Goal: Information Seeking & Learning: Check status

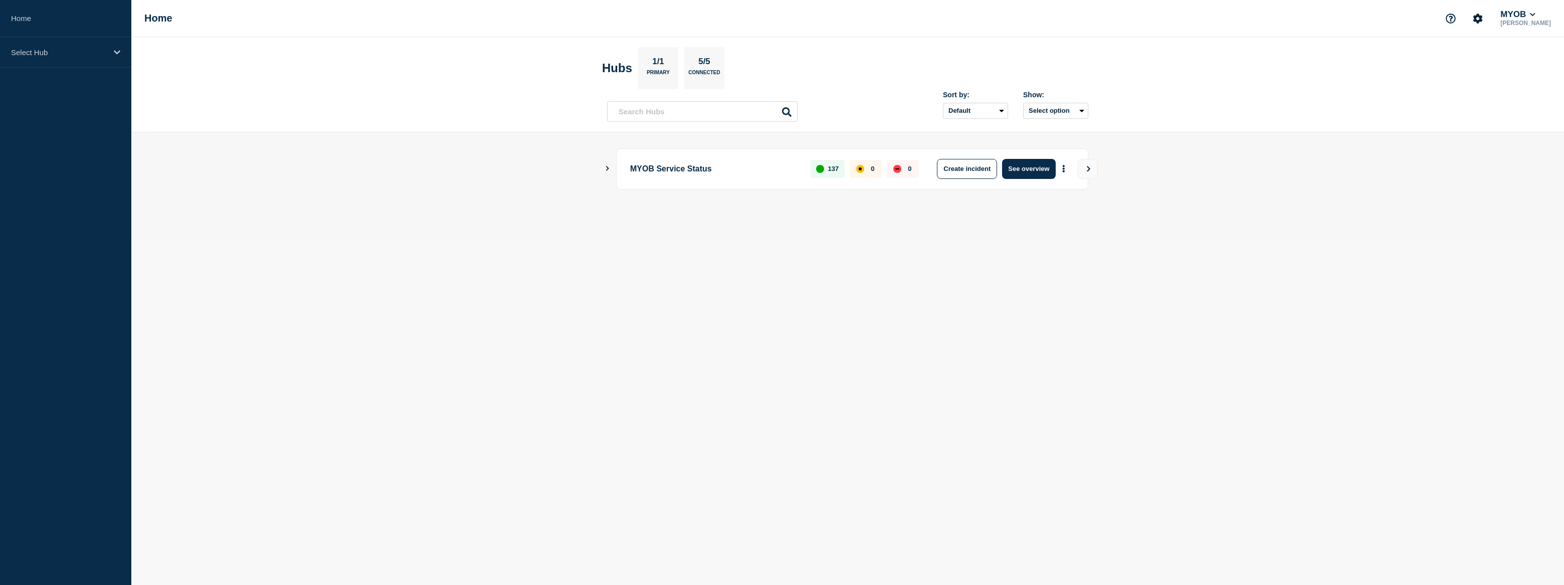
click at [605, 166] on icon "Show Connected Hubs" at bounding box center [607, 168] width 7 height 5
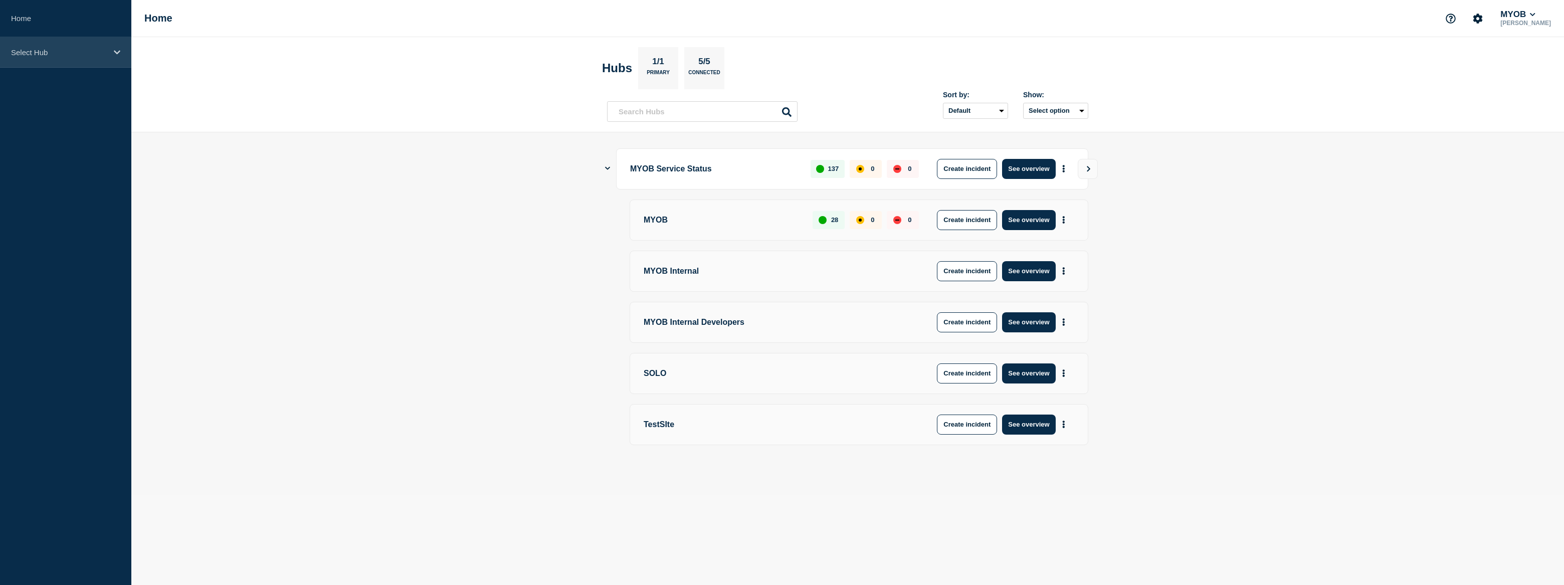
click at [90, 53] on p "Select Hub" at bounding box center [59, 52] width 96 height 9
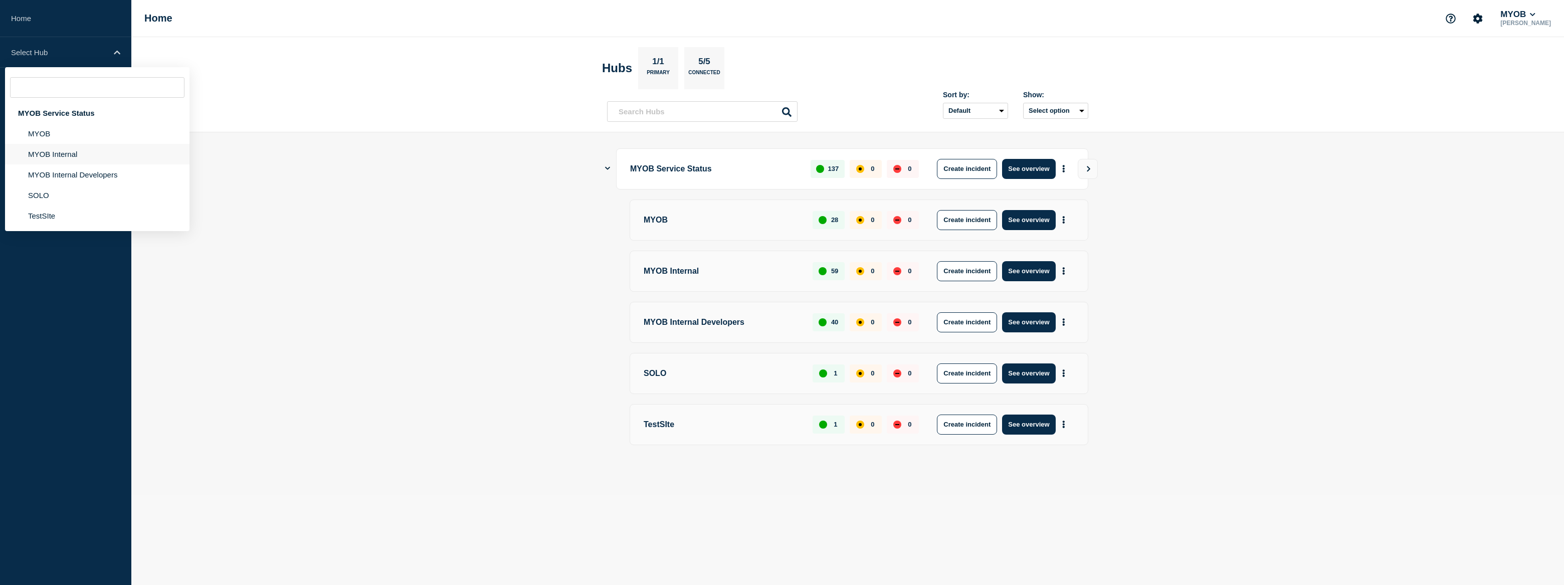
click at [86, 153] on li "MYOB Internal" at bounding box center [97, 154] width 184 height 21
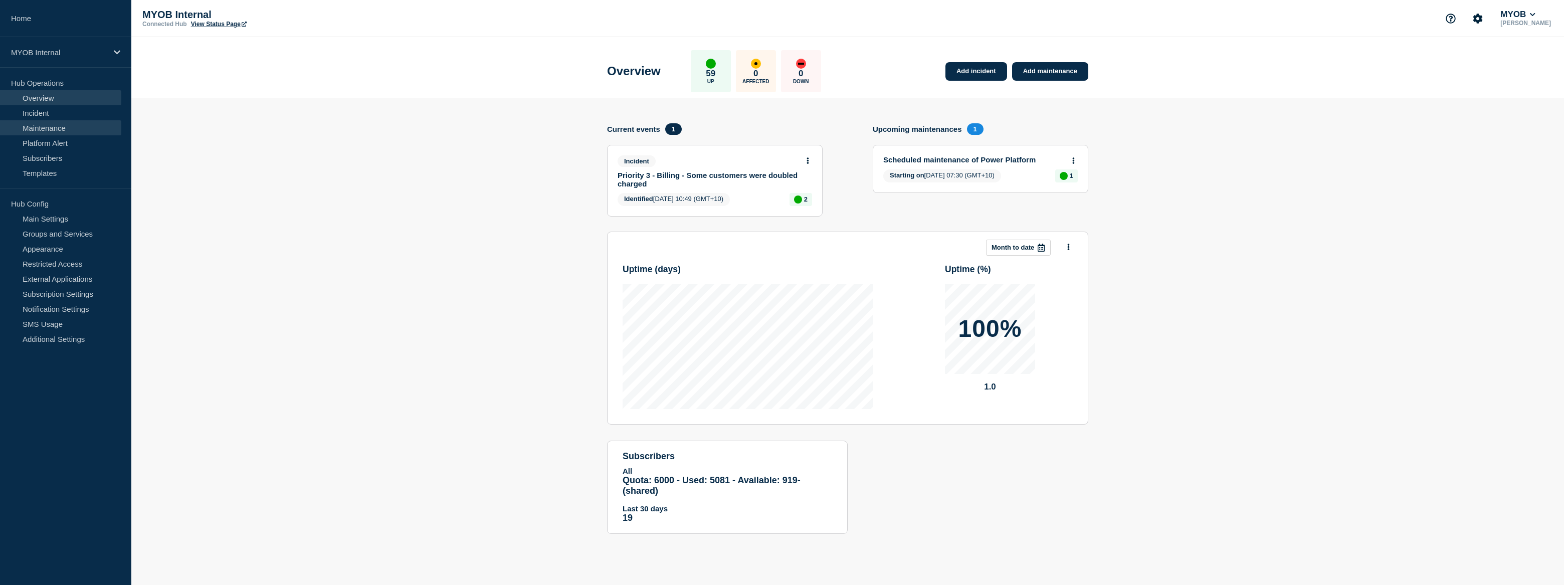
click at [70, 130] on link "Maintenance" at bounding box center [60, 127] width 121 height 15
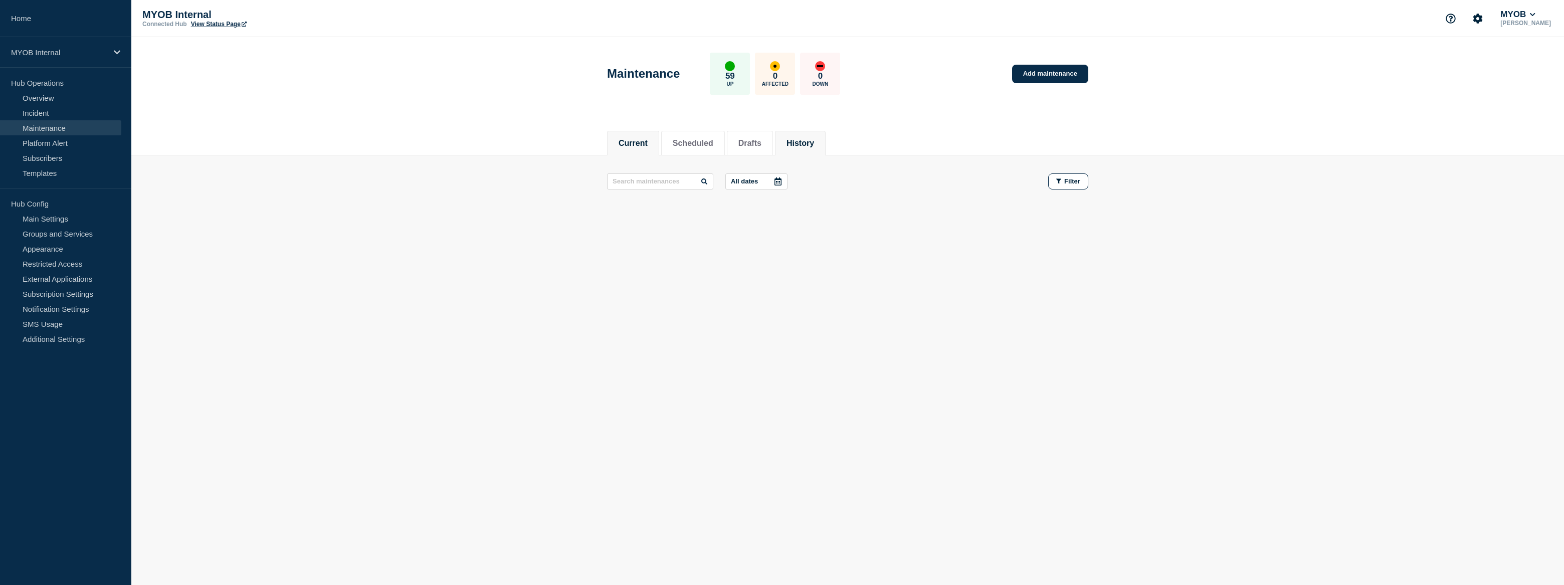
click at [808, 140] on button "History" at bounding box center [800, 143] width 28 height 9
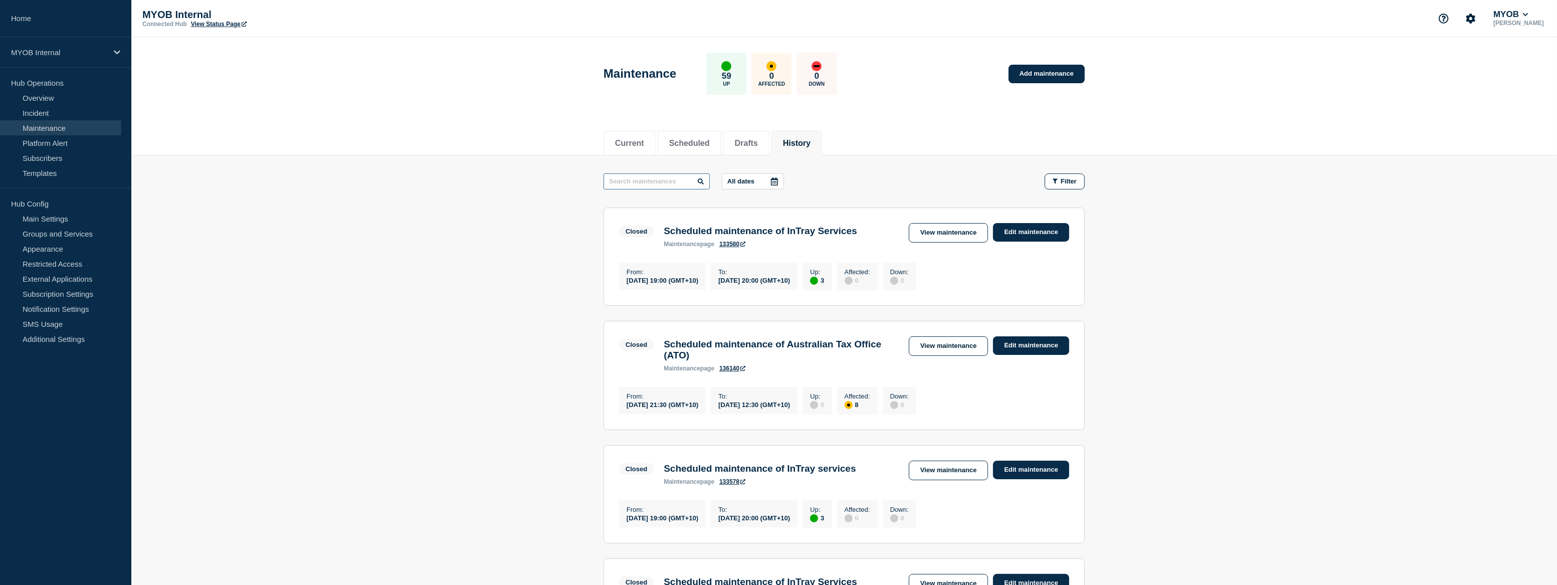
click at [631, 180] on input "text" at bounding box center [656, 181] width 106 height 16
type input "Power"
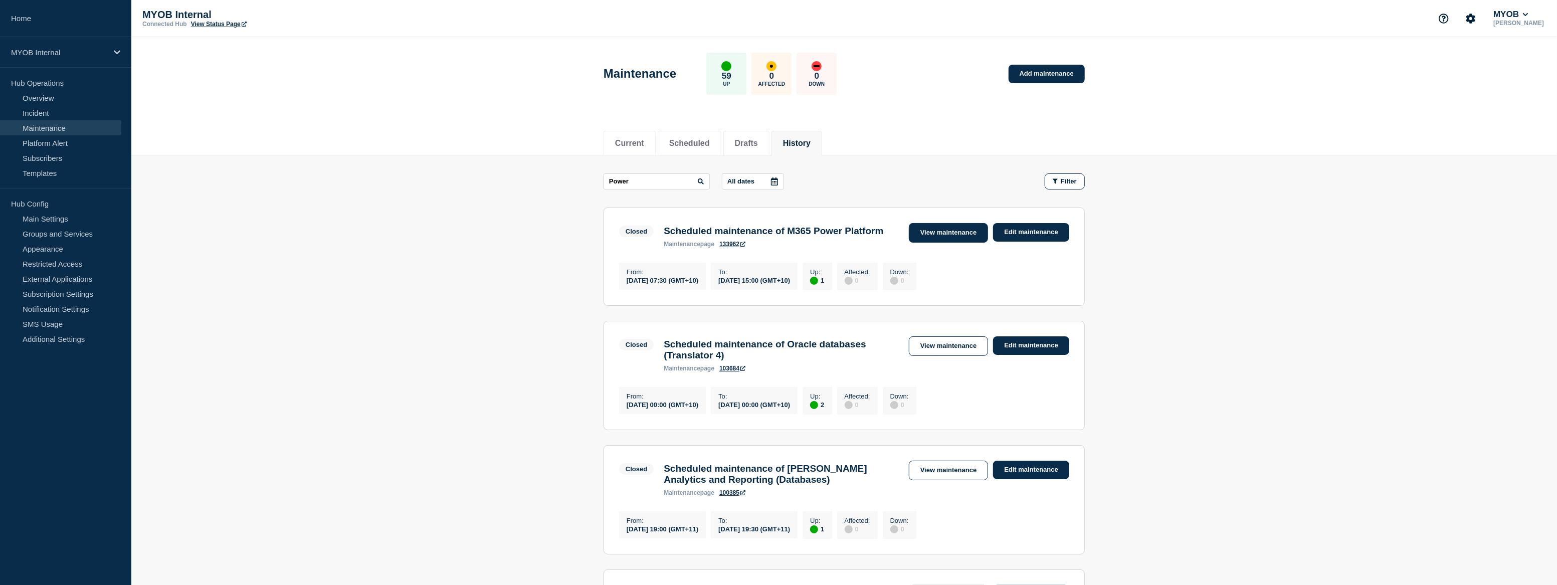
click at [940, 229] on link "View maintenance" at bounding box center [948, 233] width 79 height 20
